Goal: Task Accomplishment & Management: Manage account settings

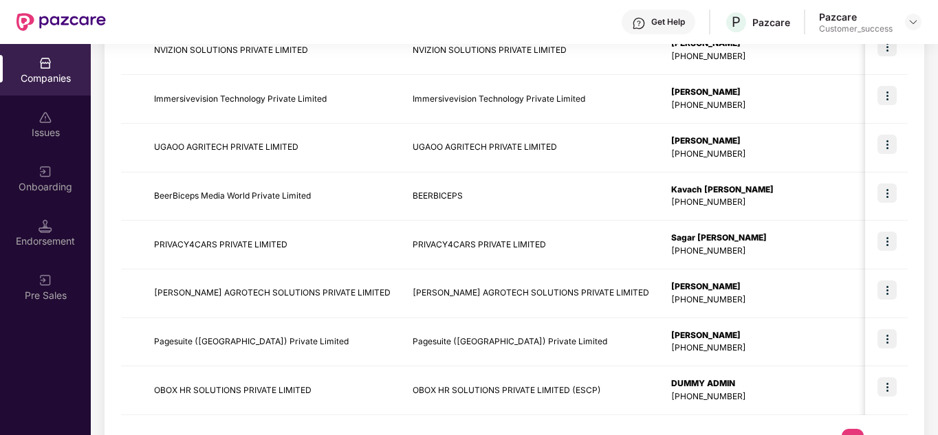
scroll to position [434, 0]
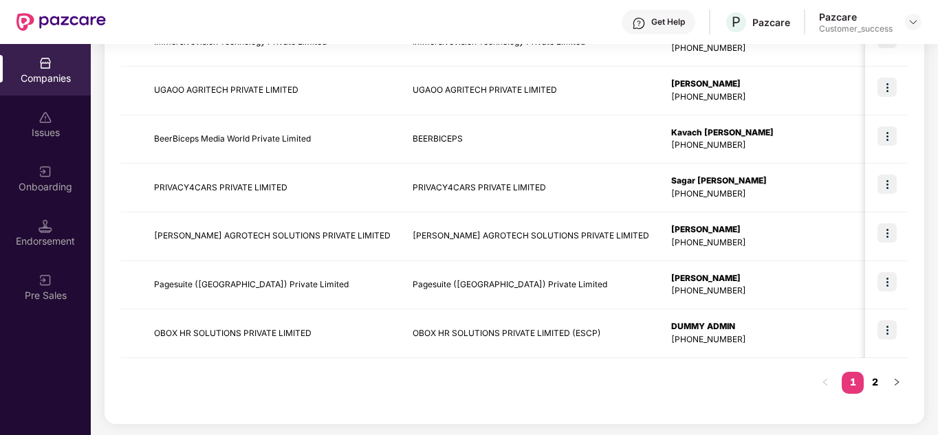
click at [864, 382] on link "2" at bounding box center [874, 382] width 22 height 21
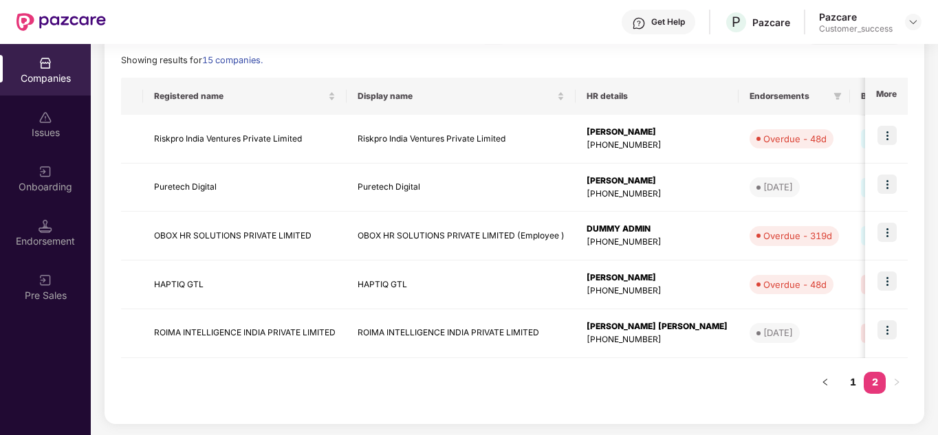
scroll to position [192, 0]
click at [854, 383] on link "1" at bounding box center [852, 382] width 22 height 21
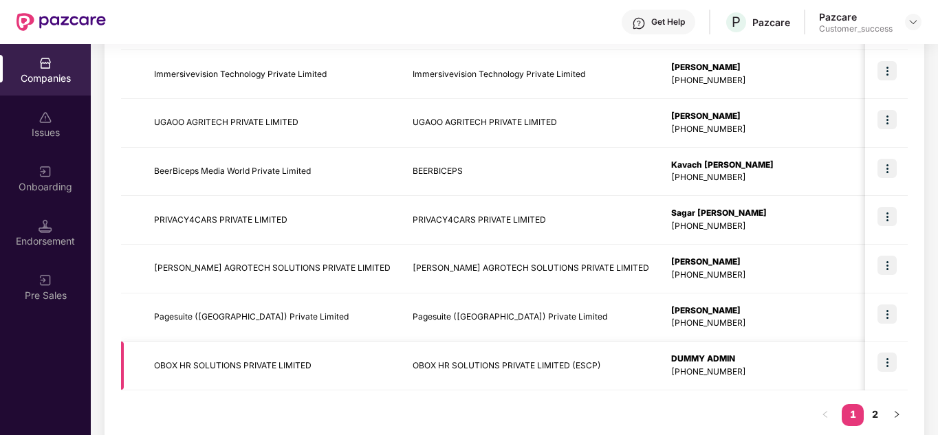
scroll to position [434, 0]
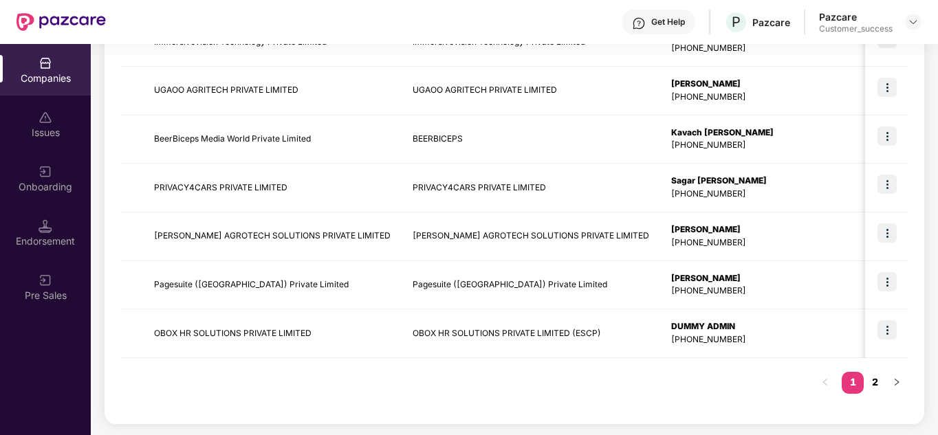
click at [881, 392] on link "2" at bounding box center [874, 382] width 22 height 21
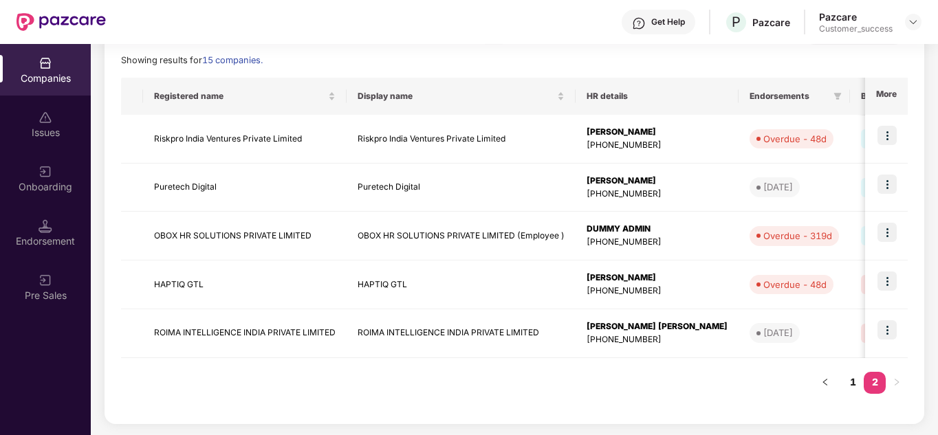
click at [696, 382] on div "Registered name Display name HR details Endorsements Benefits Earliest Renewal …" at bounding box center [514, 242] width 786 height 329
click at [880, 329] on img at bounding box center [886, 329] width 19 height 19
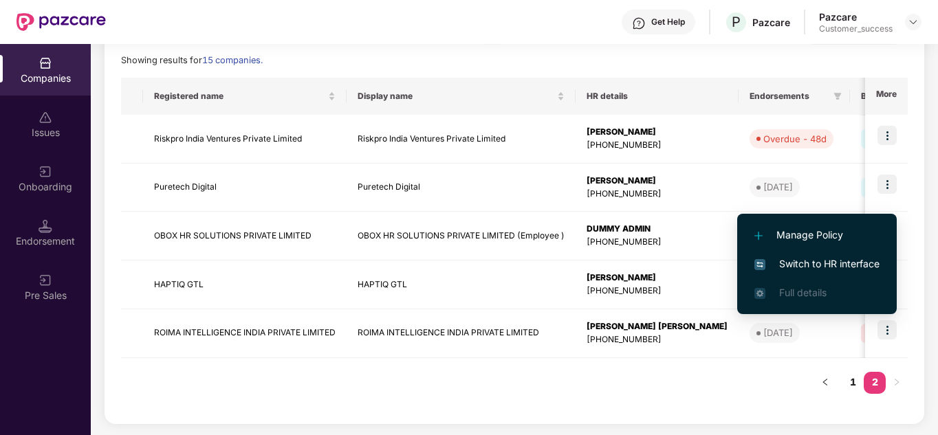
click at [818, 271] on span "Switch to HR interface" at bounding box center [816, 263] width 125 height 15
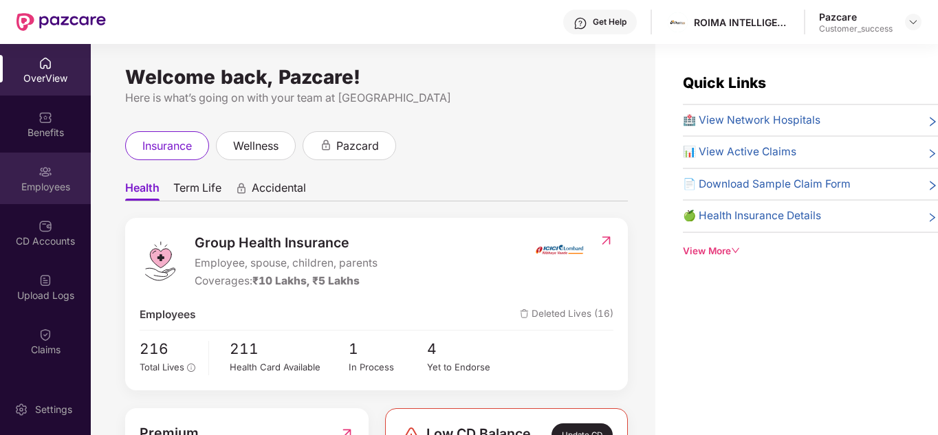
click at [45, 194] on div "Employees" at bounding box center [45, 179] width 91 height 52
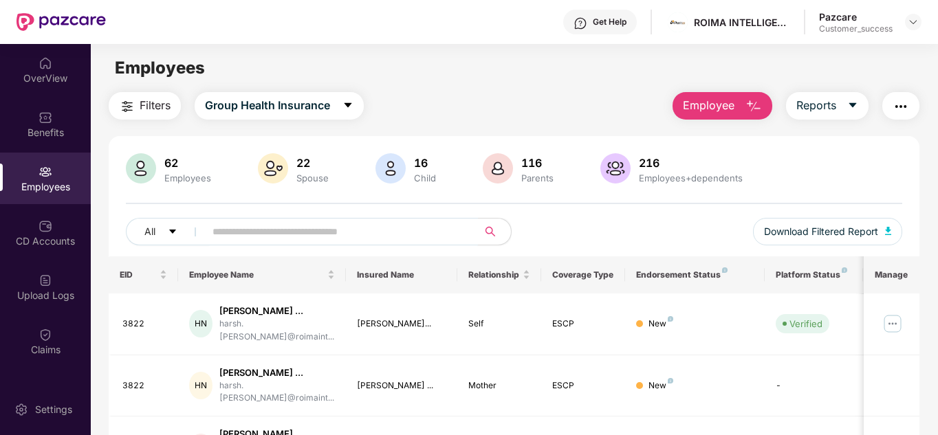
click at [298, 234] on input "text" at bounding box center [335, 231] width 247 height 21
type input "*****"
click at [602, 219] on div "All ***** Download Filtered Report" at bounding box center [514, 237] width 777 height 38
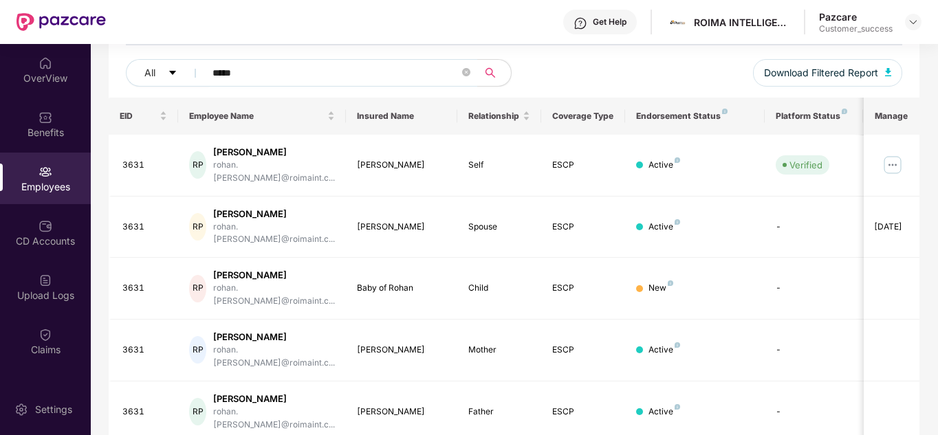
scroll to position [131, 0]
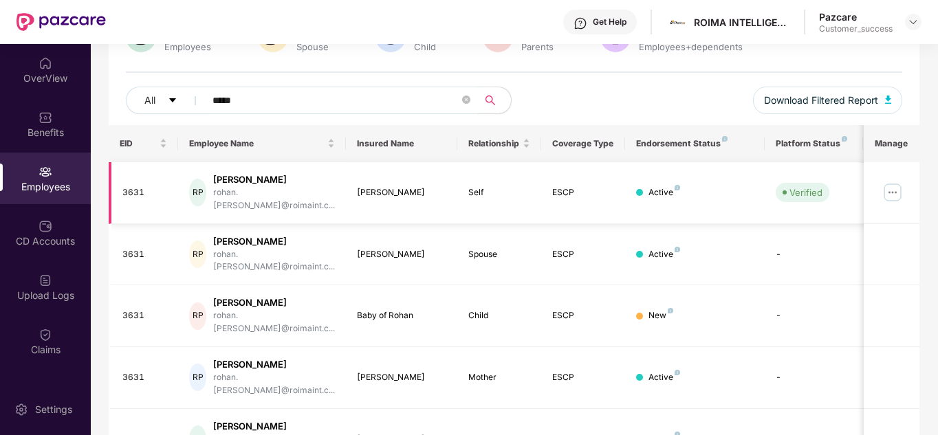
click at [890, 186] on img at bounding box center [892, 192] width 22 height 22
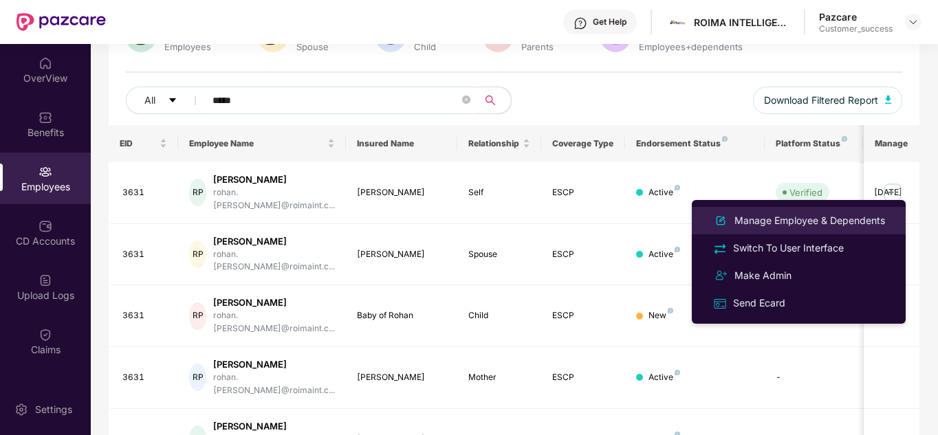
click at [799, 232] on li "Manage Employee & Dependents" at bounding box center [799, 220] width 214 height 27
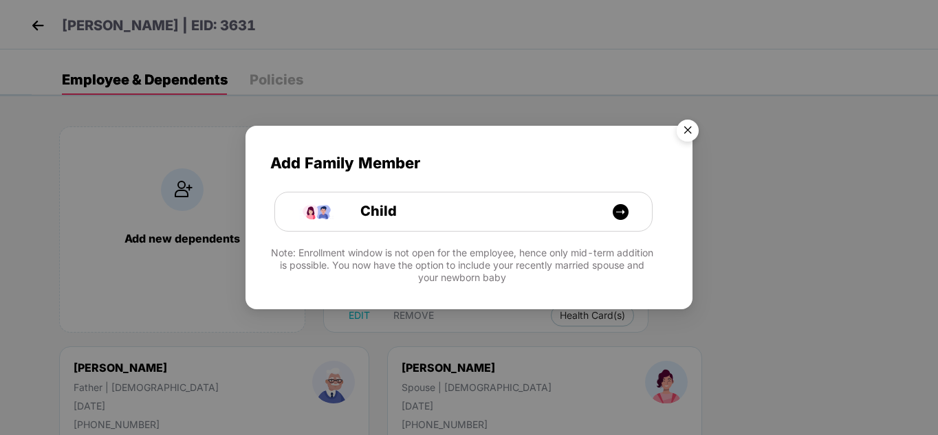
click at [690, 128] on img "Close" at bounding box center [687, 132] width 38 height 38
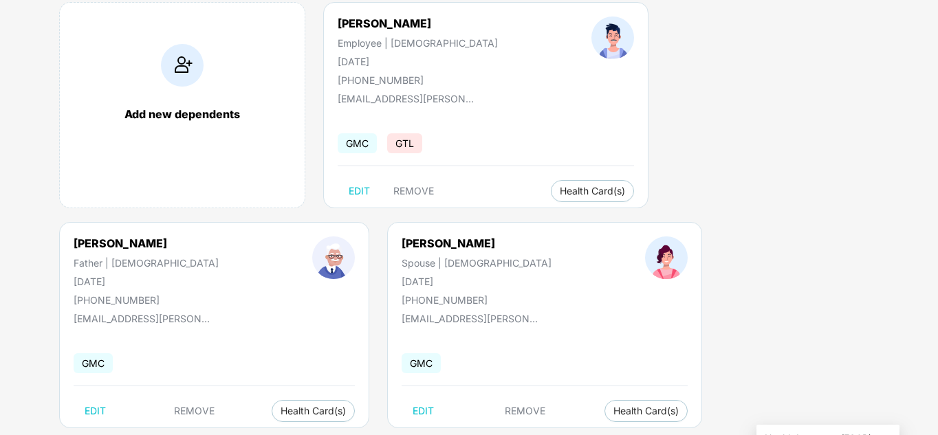
scroll to position [152, 0]
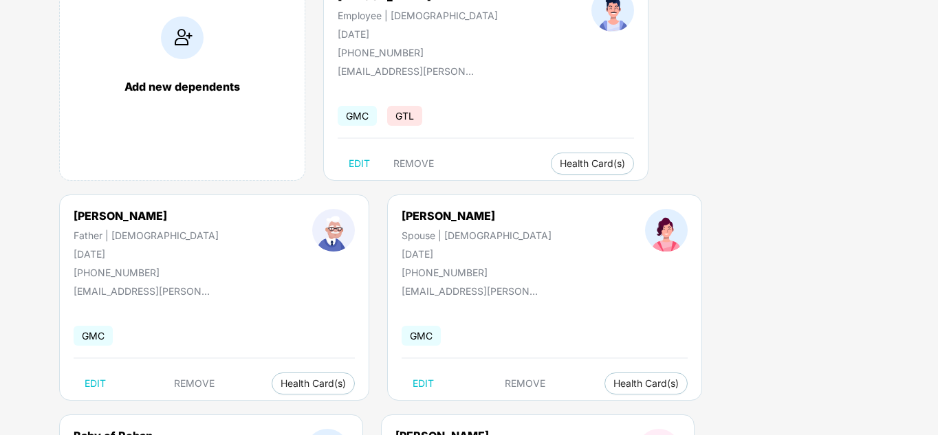
click at [868, 174] on div "Add new dependents [PERSON_NAME] Employee | [DEMOGRAPHIC_DATA] [DATE] [PHONE_NU…" at bounding box center [485, 304] width 906 height 701
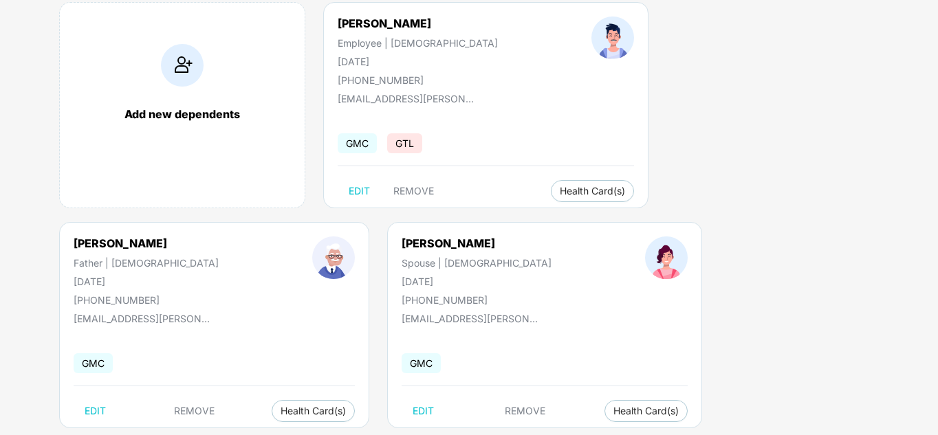
scroll to position [97, 0]
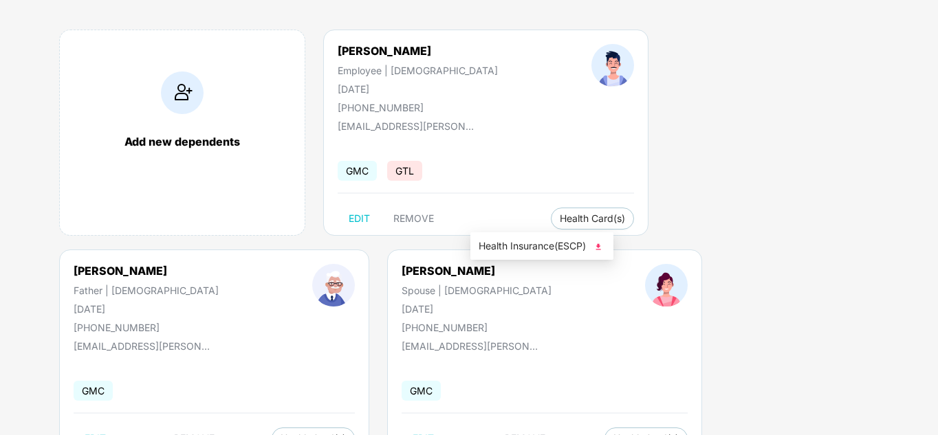
click at [600, 245] on img at bounding box center [598, 247] width 14 height 14
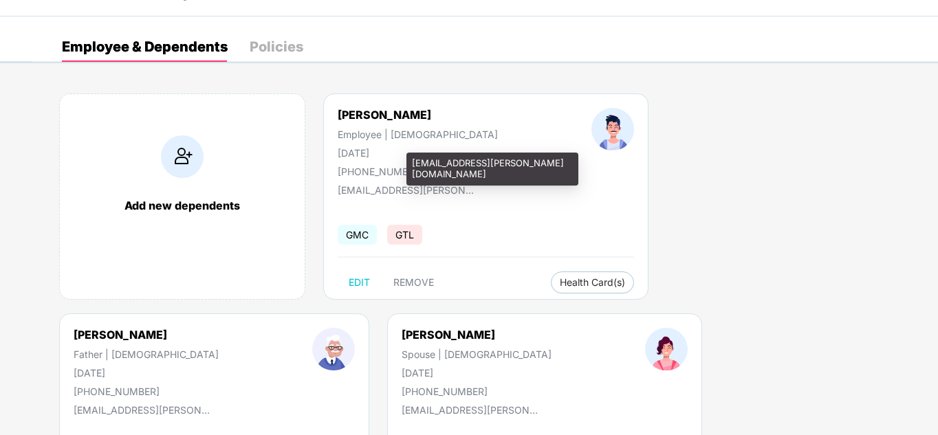
scroll to position [0, 0]
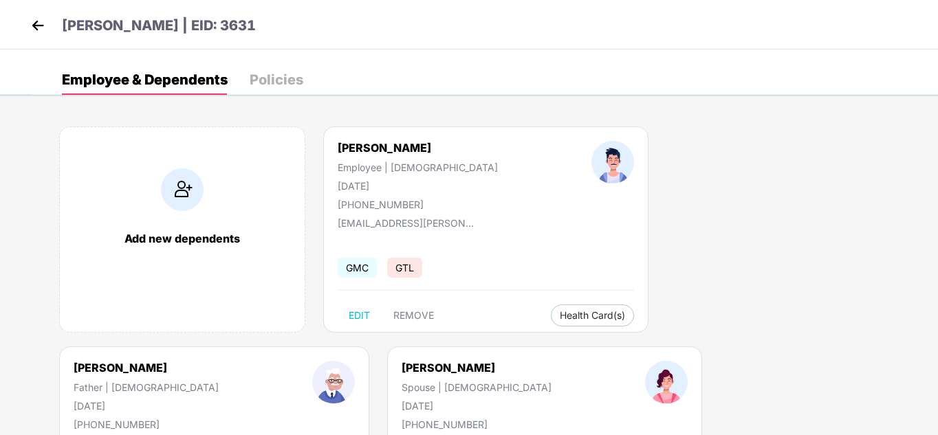
click at [277, 73] on div "Policies" at bounding box center [277, 80] width 54 height 14
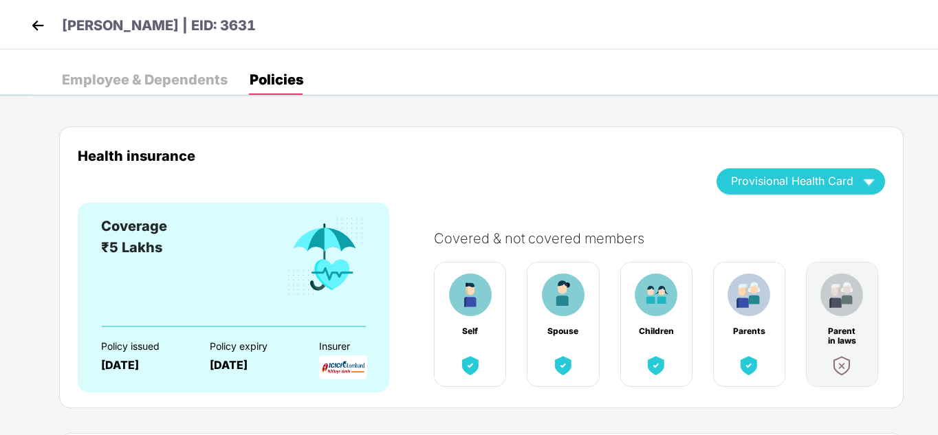
click at [121, 85] on div "Employee & Dependents" at bounding box center [145, 80] width 166 height 14
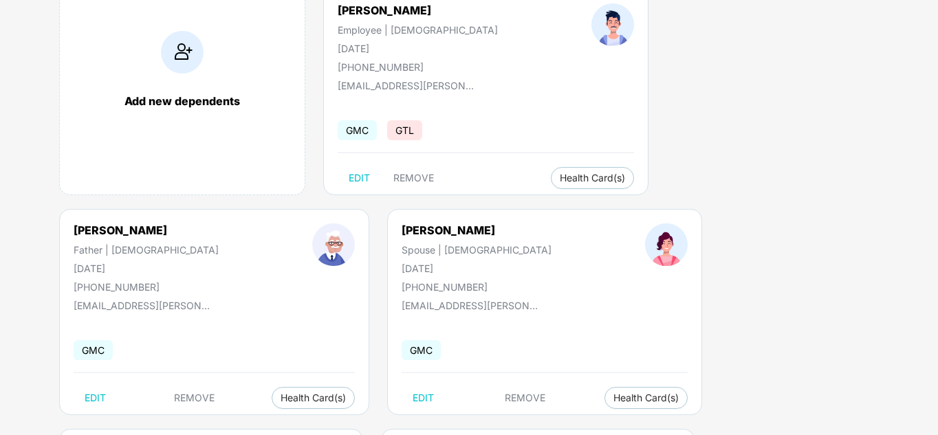
scroll to position [152, 0]
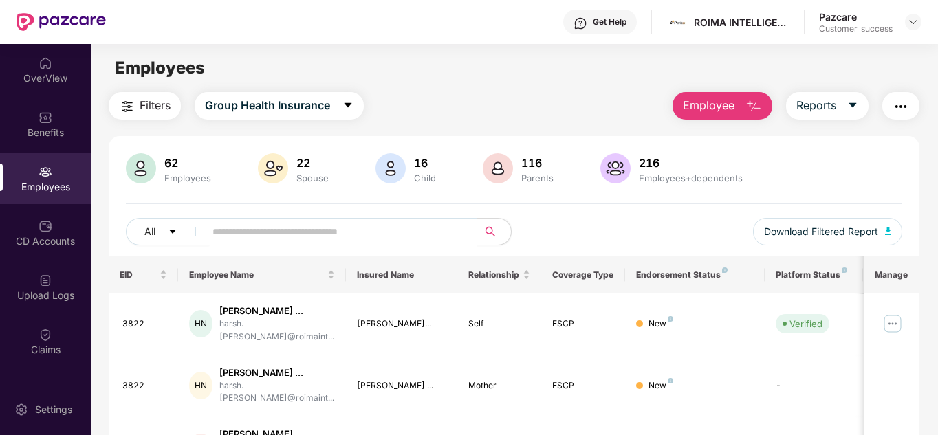
click at [555, 226] on div "All Download Filtered Report" at bounding box center [514, 237] width 777 height 38
click at [549, 235] on div "All Download Filtered Report" at bounding box center [514, 237] width 777 height 38
